Goal: Browse casually: Explore the website without a specific task or goal

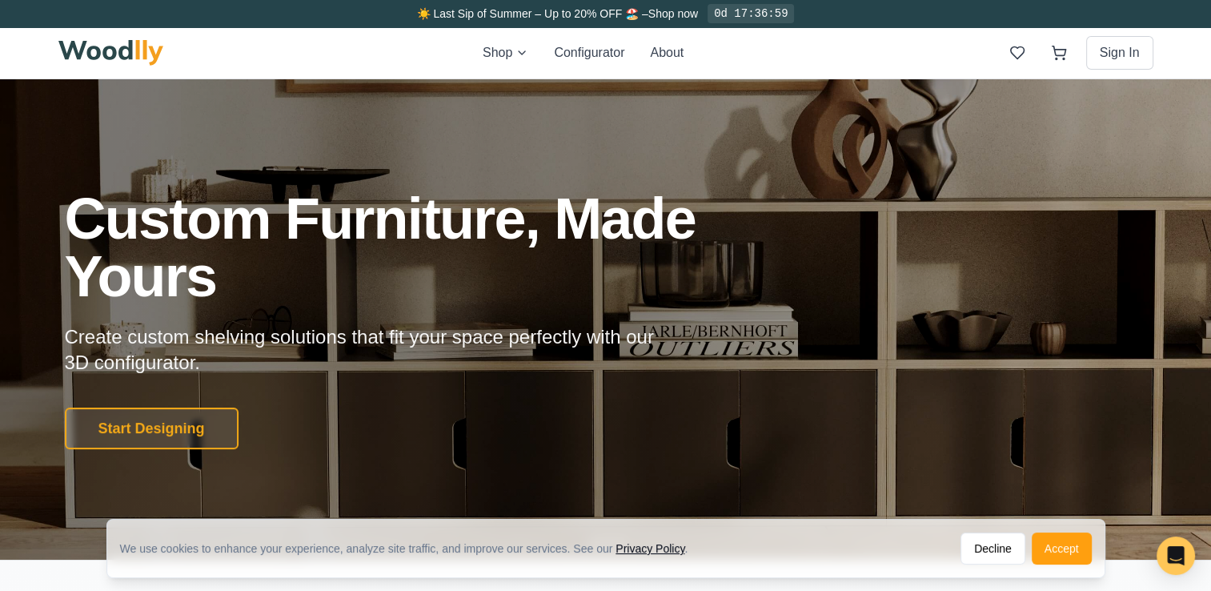
click at [527, 255] on h1 "Custom Furniture, Made Yours" at bounding box center [423, 247] width 717 height 115
click at [1105, 137] on div at bounding box center [605, 319] width 1211 height 480
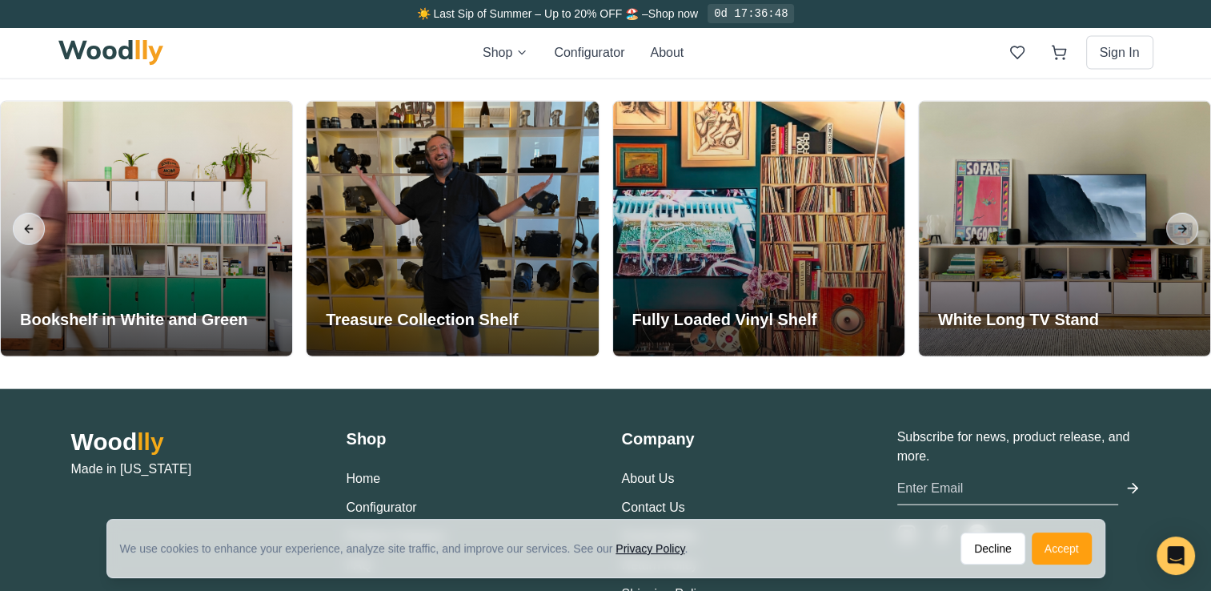
scroll to position [3749, 0]
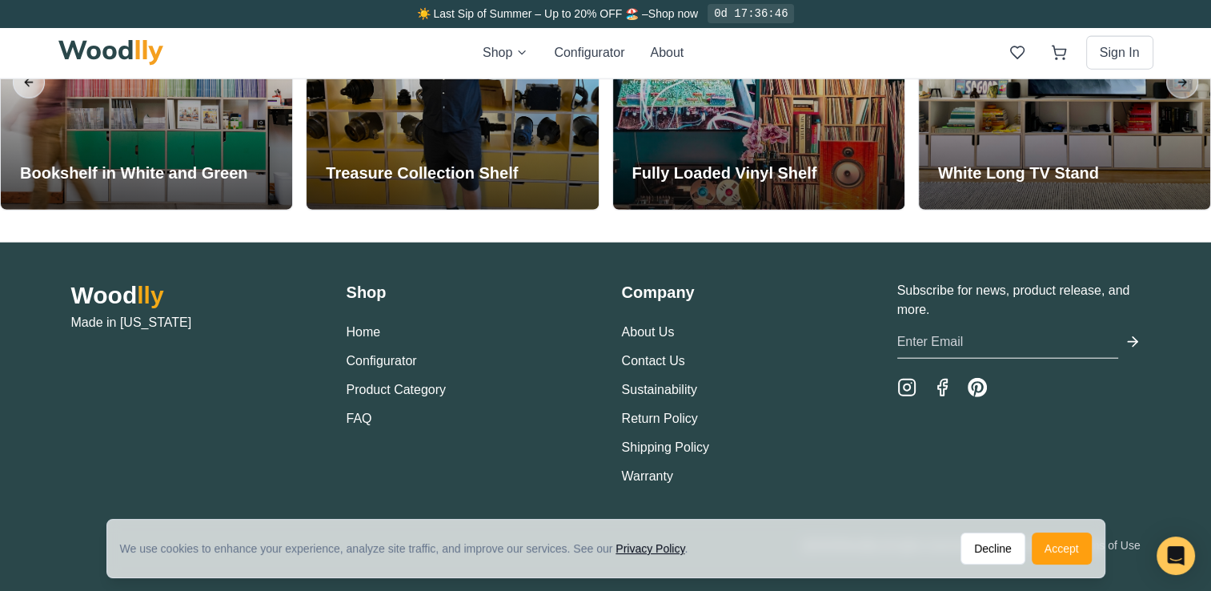
click at [1092, 275] on div "Wood lly Made in [US_STATE] Shop Home Configurator Product Category FAQ Company…" at bounding box center [605, 417] width 1211 height 349
click at [612, 341] on div "Wood lly Made in [US_STATE] Shop Home Configurator Product Category FAQ Company…" at bounding box center [606, 383] width 1070 height 205
click at [1062, 361] on div "Subscribe for news, product release, and more." at bounding box center [1018, 383] width 243 height 205
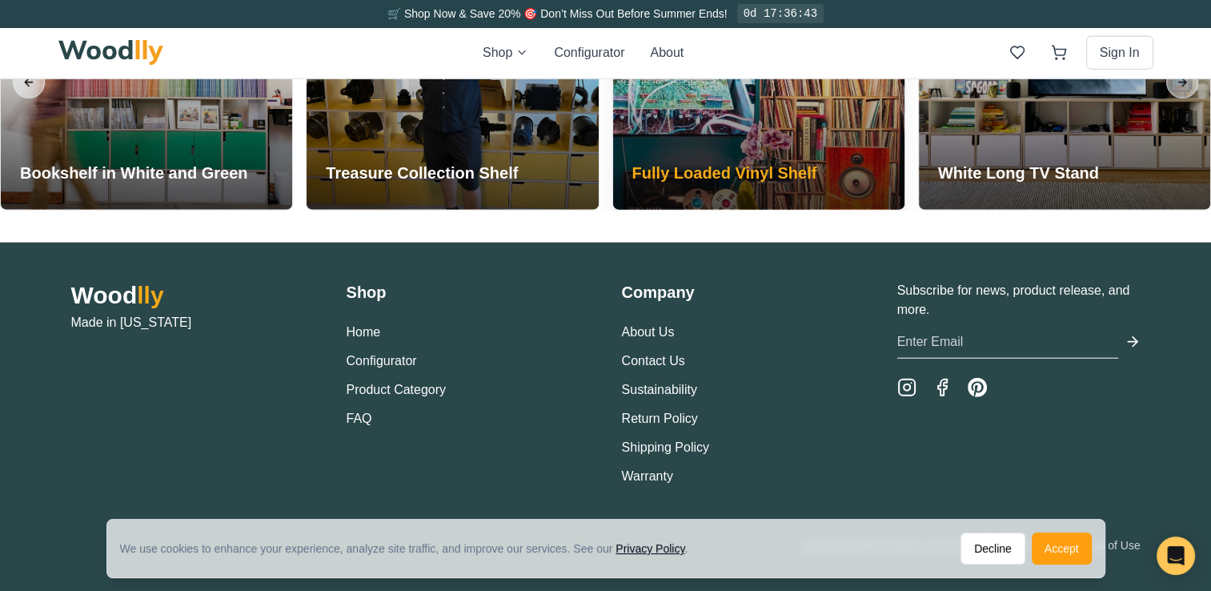
click at [856, 199] on div at bounding box center [758, 82] width 291 height 255
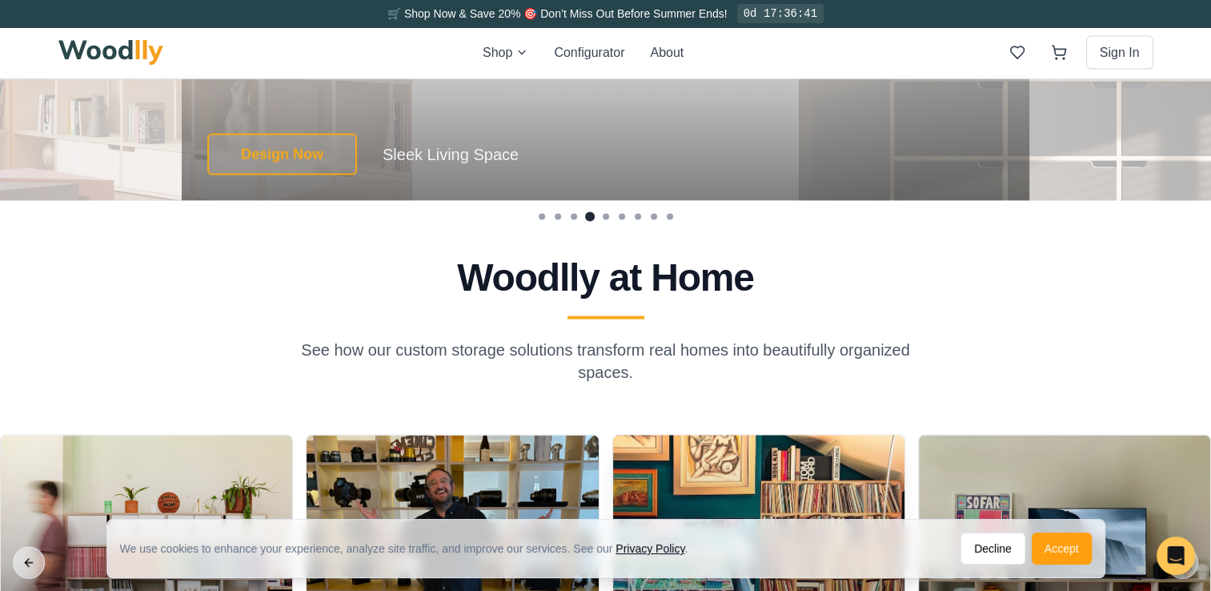
scroll to position [3029, 0]
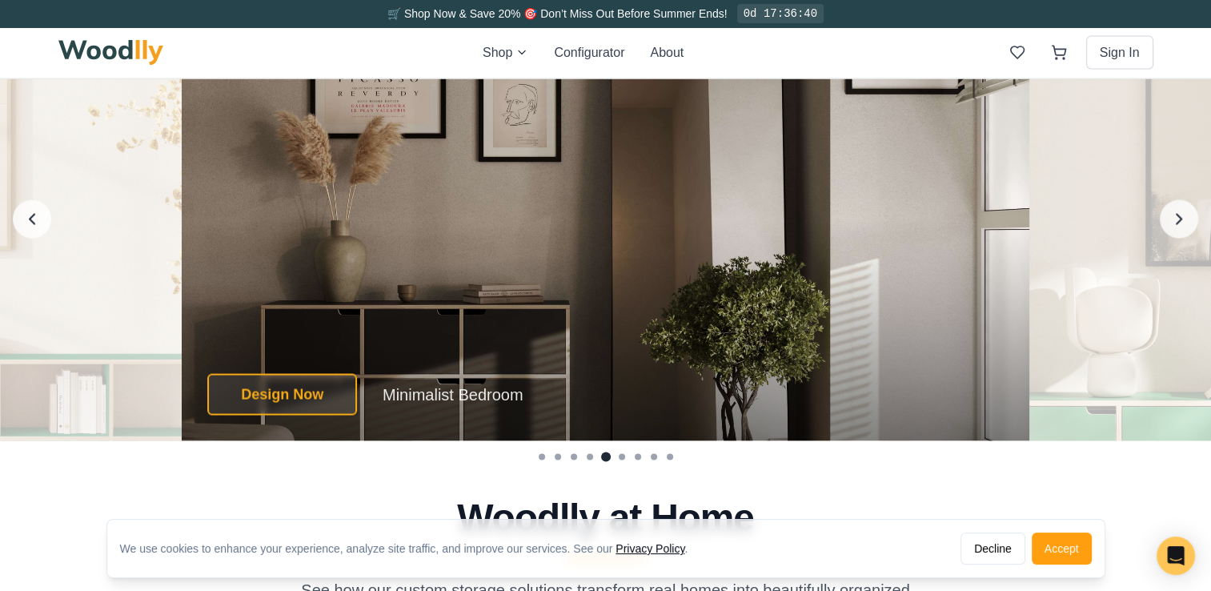
click at [928, 147] on div "Design Now Minimalist Bedroom Design Now Minimalist Bedroom Minimalist Bedroom …" at bounding box center [605, 220] width 1211 height 444
click at [981, 351] on div "Design Now Minimalist Bedroom Design Now Minimalist Bedroom Minimalist Bedroom …" at bounding box center [606, 394] width 848 height 93
click at [594, 311] on div "Design Now Minimalist Bedroom Design Now Minimalist Bedroom Minimalist Bedroom …" at bounding box center [606, 220] width 848 height 444
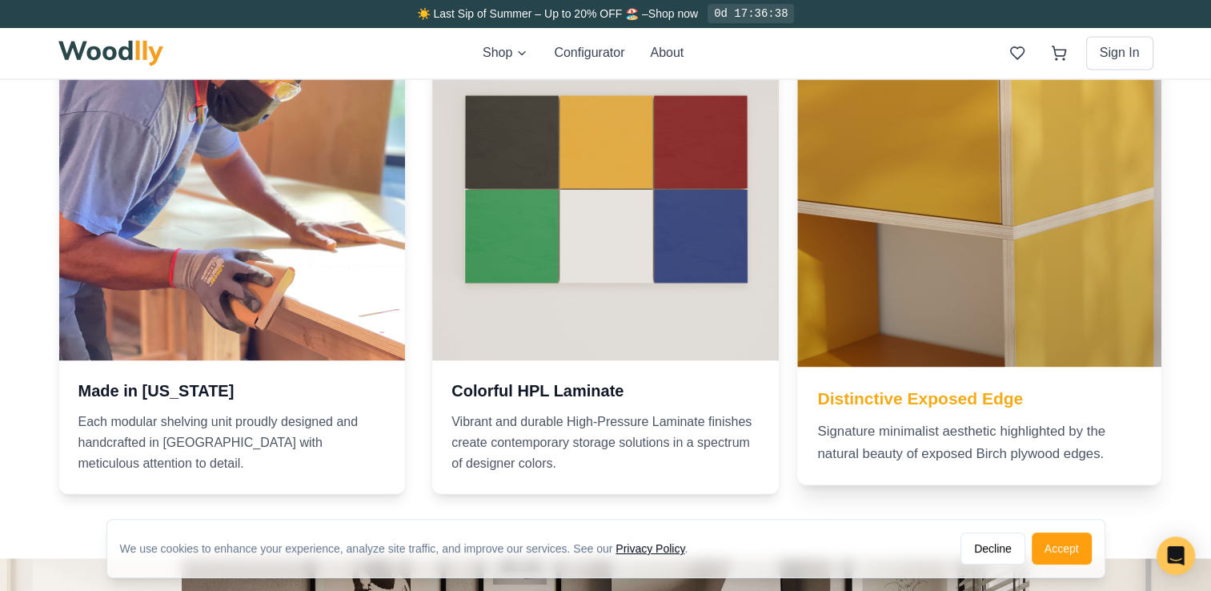
scroll to position [2228, 0]
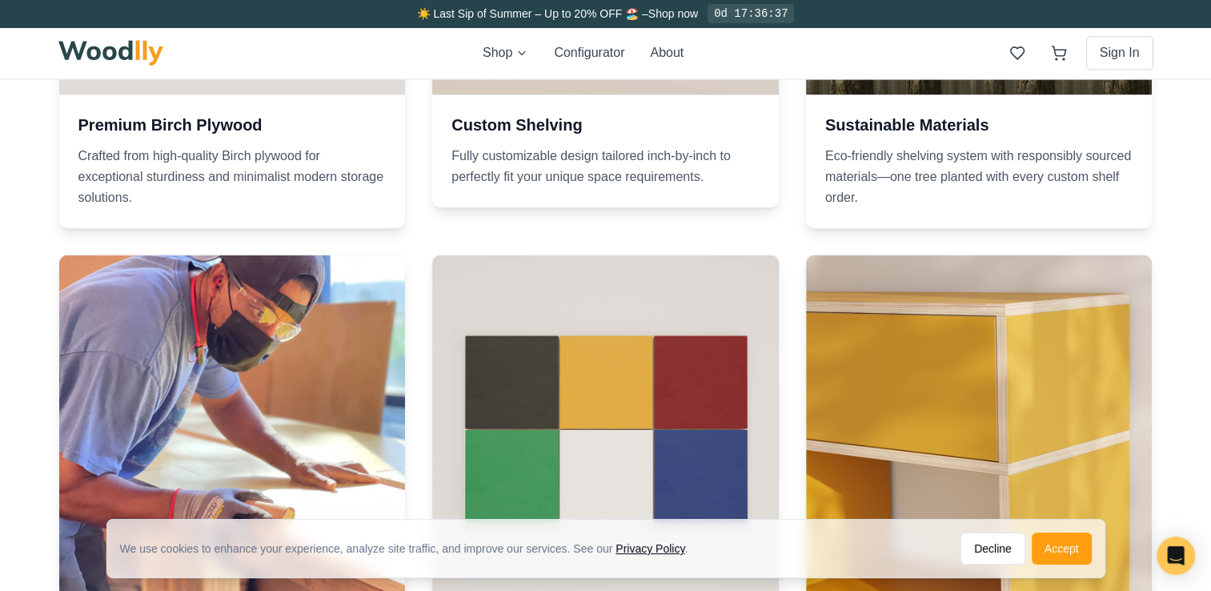
click at [863, 239] on div "Premium Birch Plywood Crafted from high-quality Birch plywood for exceptional s…" at bounding box center [605, 240] width 1095 height 987
